Goal: Task Accomplishment & Management: Manage account settings

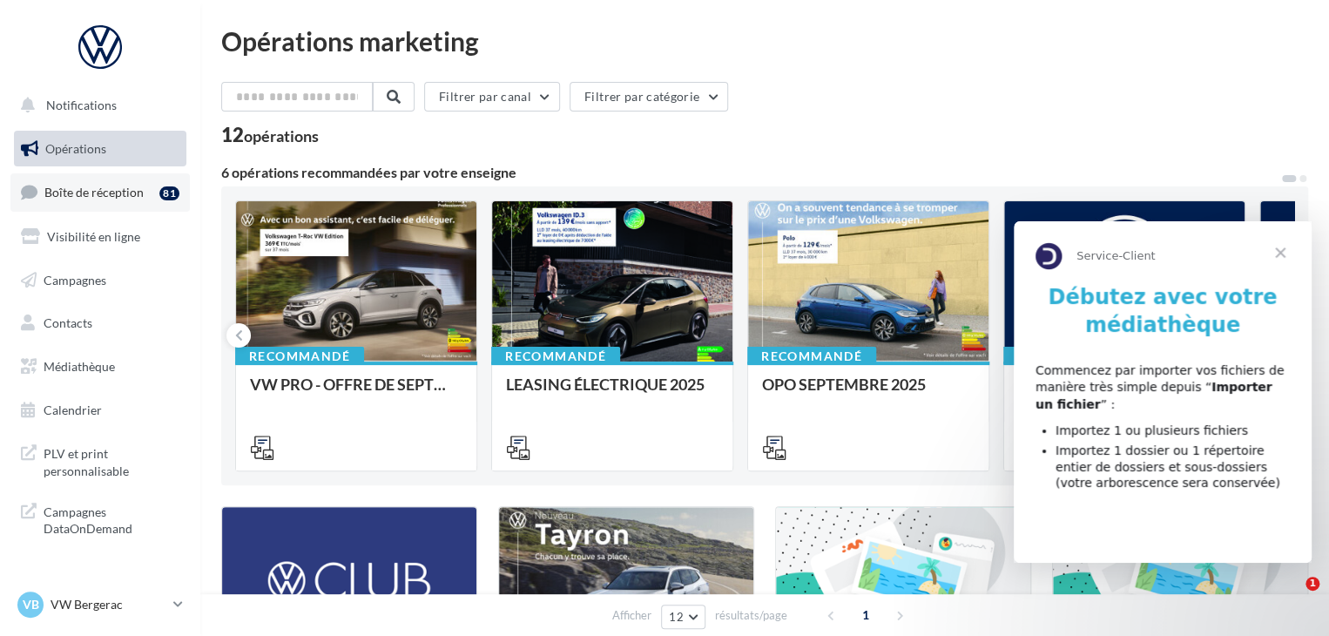
click at [138, 198] on span "Boîte de réception" at bounding box center [93, 192] width 99 height 15
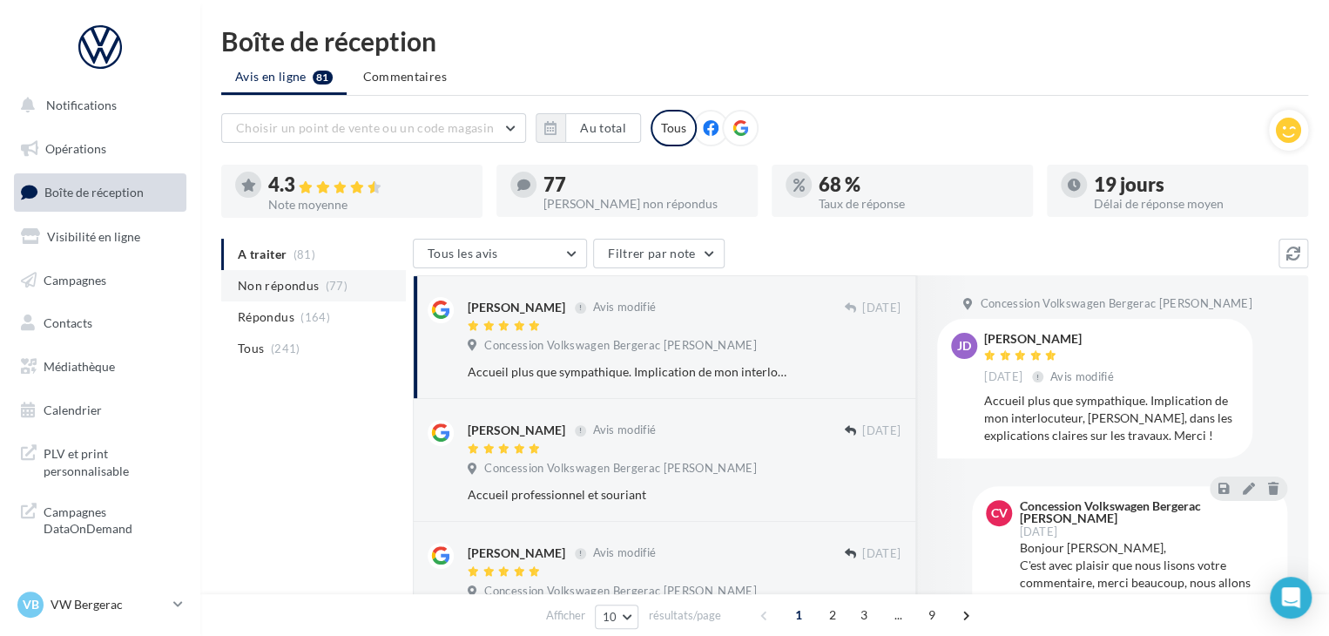
click at [380, 283] on li "Non répondus (77)" at bounding box center [313, 285] width 185 height 31
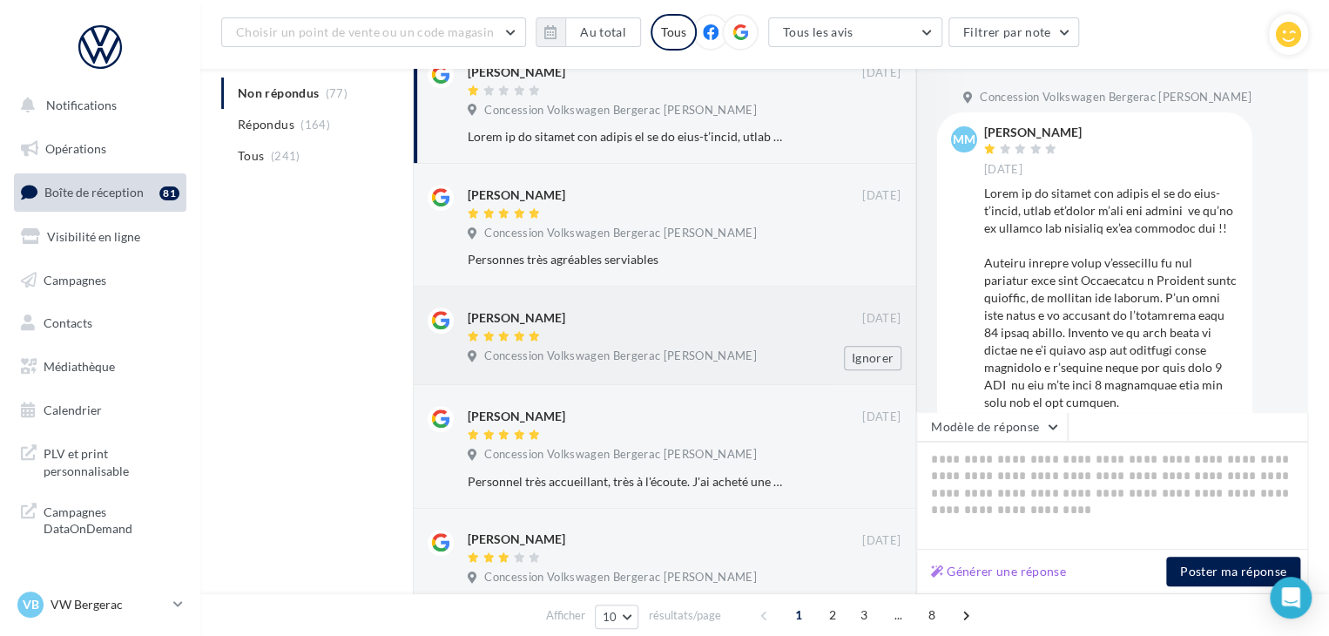
scroll to position [261, 0]
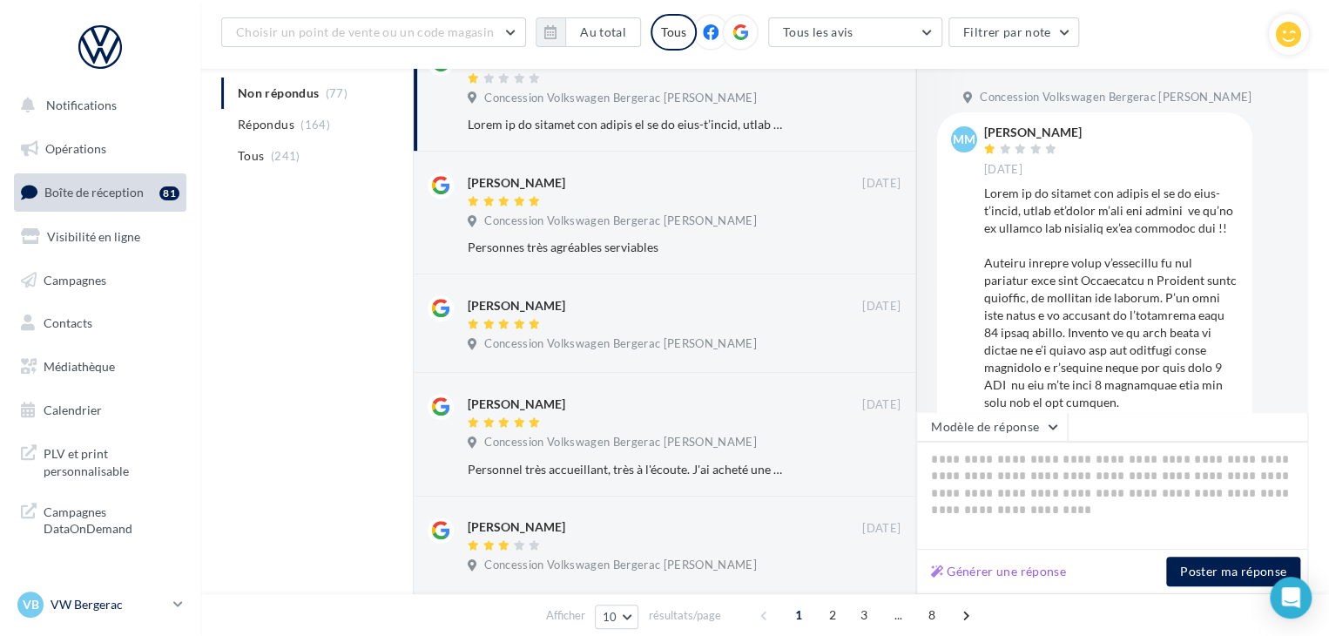
click at [125, 616] on div "VB VW Bergerac vw-lasa-24100" at bounding box center [91, 604] width 149 height 26
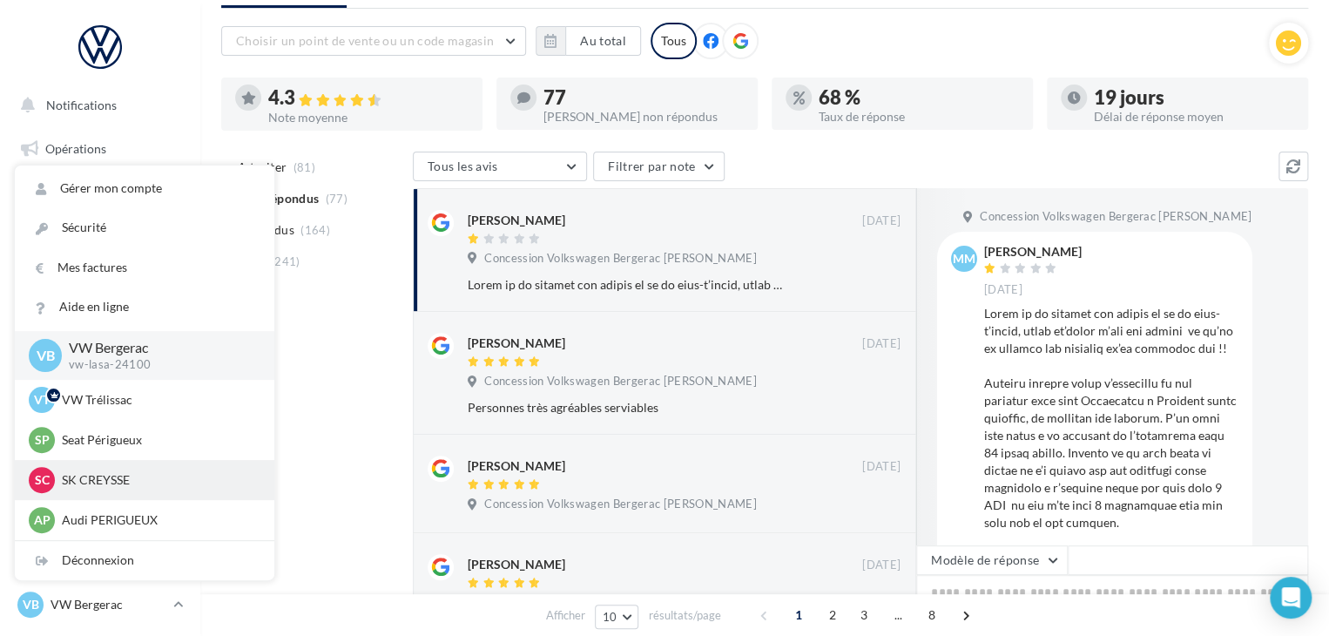
scroll to position [0, 0]
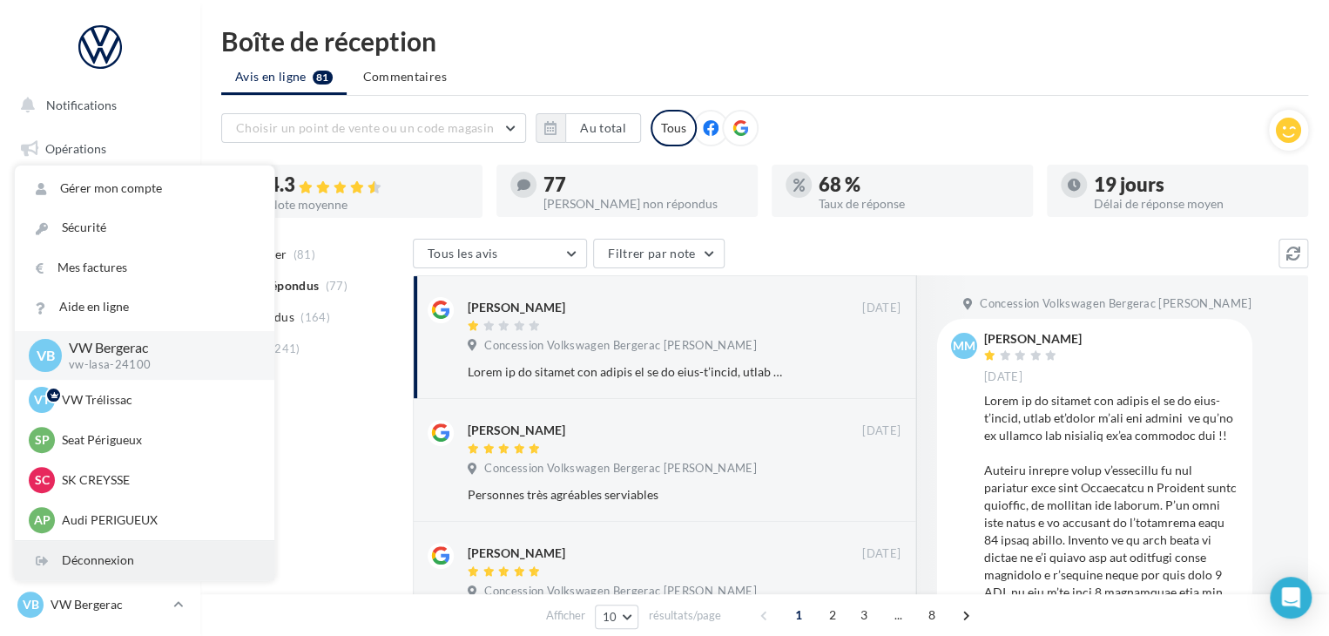
click at [140, 562] on div "Déconnexion" at bounding box center [144, 560] width 259 height 39
